Goal: Task Accomplishment & Management: Manage account settings

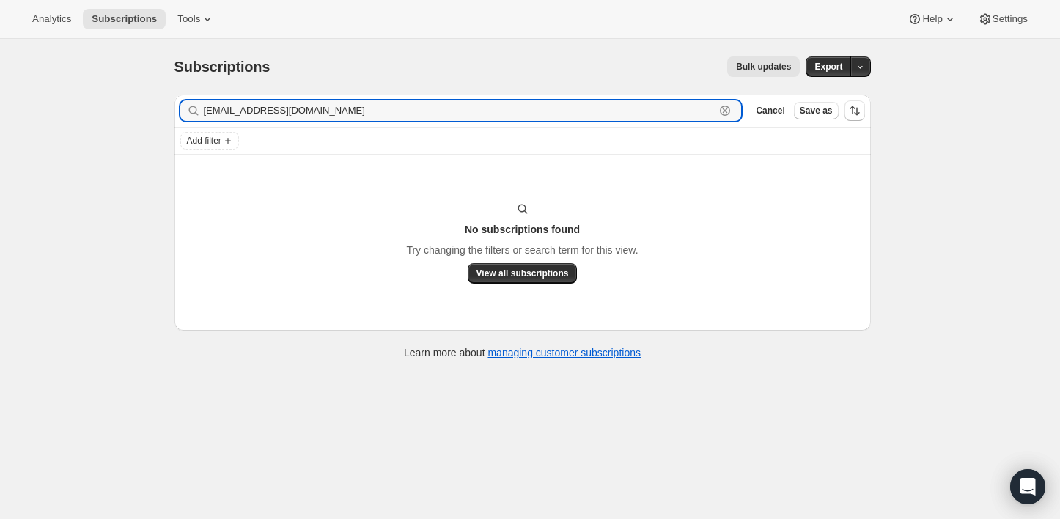
click at [309, 114] on input "[EMAIL_ADDRESS][DOMAIN_NAME]" at bounding box center [460, 110] width 512 height 21
paste input "dplaskett"
click at [364, 111] on input "[EMAIL_ADDRESS][DOMAIN_NAME]" at bounding box center [460, 110] width 512 height 21
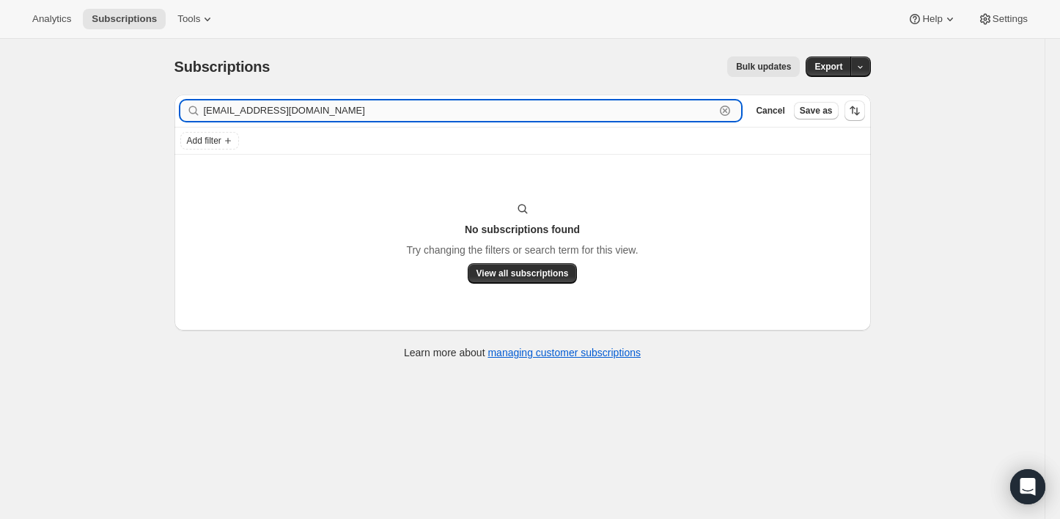
click at [364, 111] on input "[EMAIL_ADDRESS][DOMAIN_NAME]" at bounding box center [460, 110] width 512 height 21
paste input "holliephip@ao"
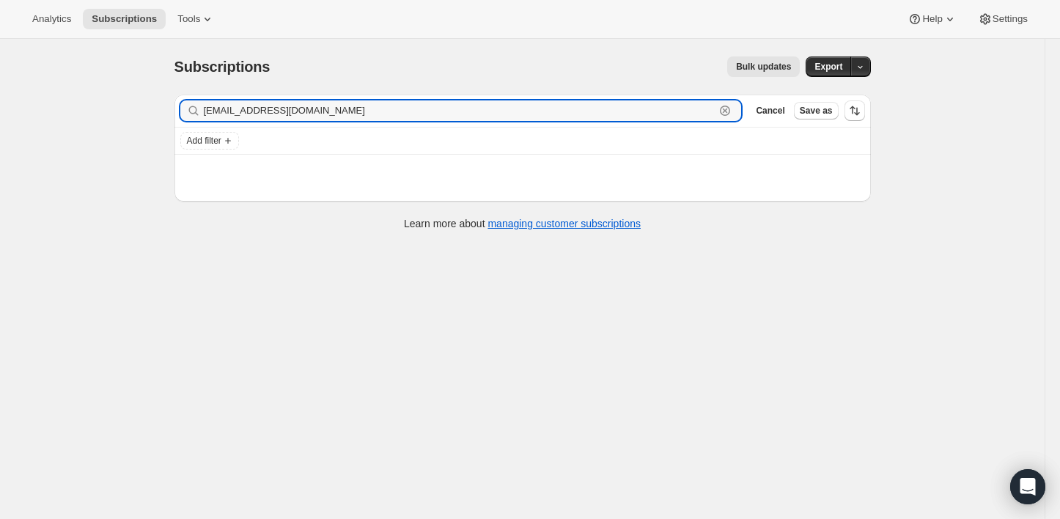
type input "[EMAIL_ADDRESS][DOMAIN_NAME]"
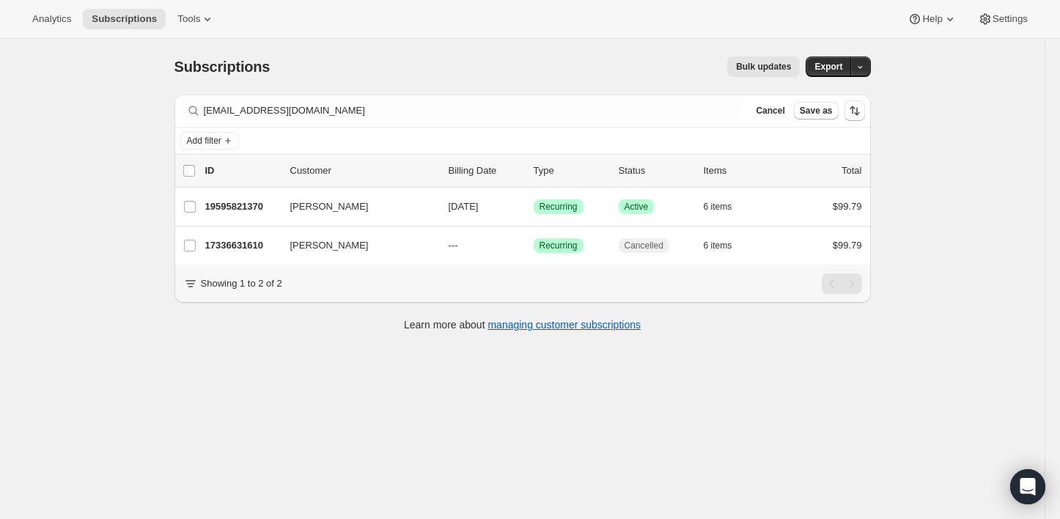
click at [433, 62] on div "Bulk updates" at bounding box center [543, 66] width 513 height 21
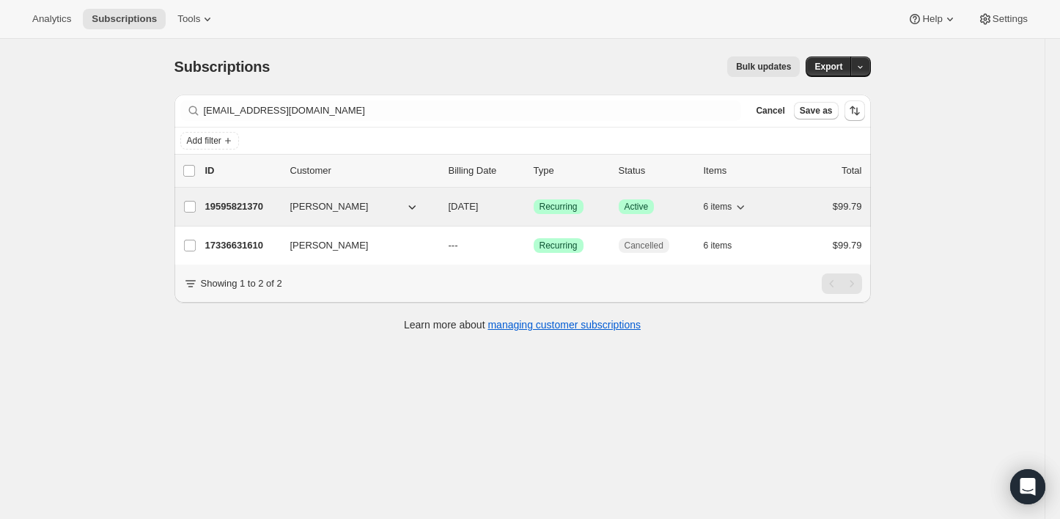
click at [252, 207] on p "19595821370" at bounding box center [241, 206] width 73 height 15
